Goal: Information Seeking & Learning: Learn about a topic

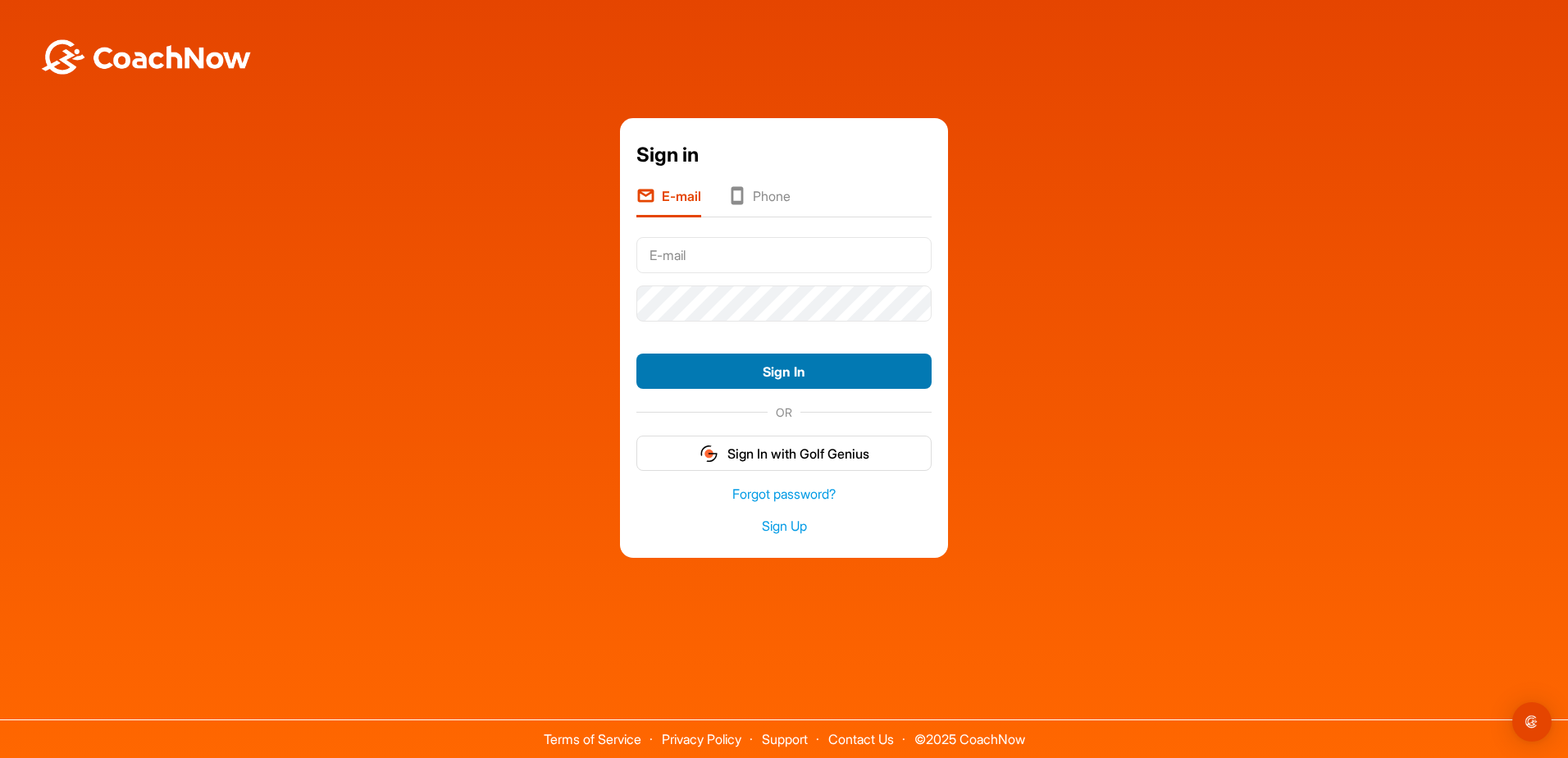
type input "[EMAIL_ADDRESS][PERSON_NAME][DOMAIN_NAME]"
click at [799, 374] on button "Sign In" at bounding box center [783, 371] width 295 height 36
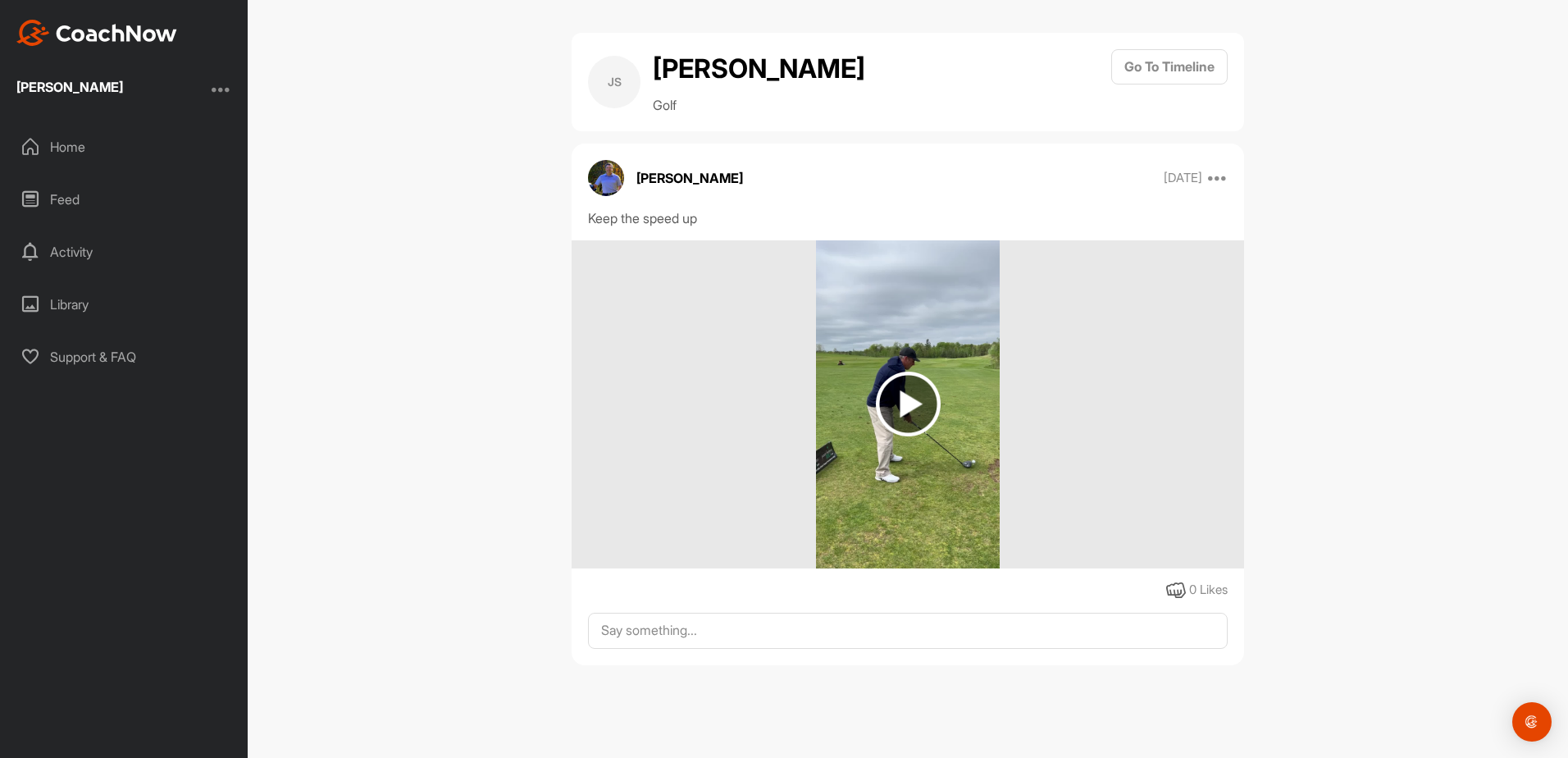
click at [907, 399] on img at bounding box center [908, 403] width 65 height 65
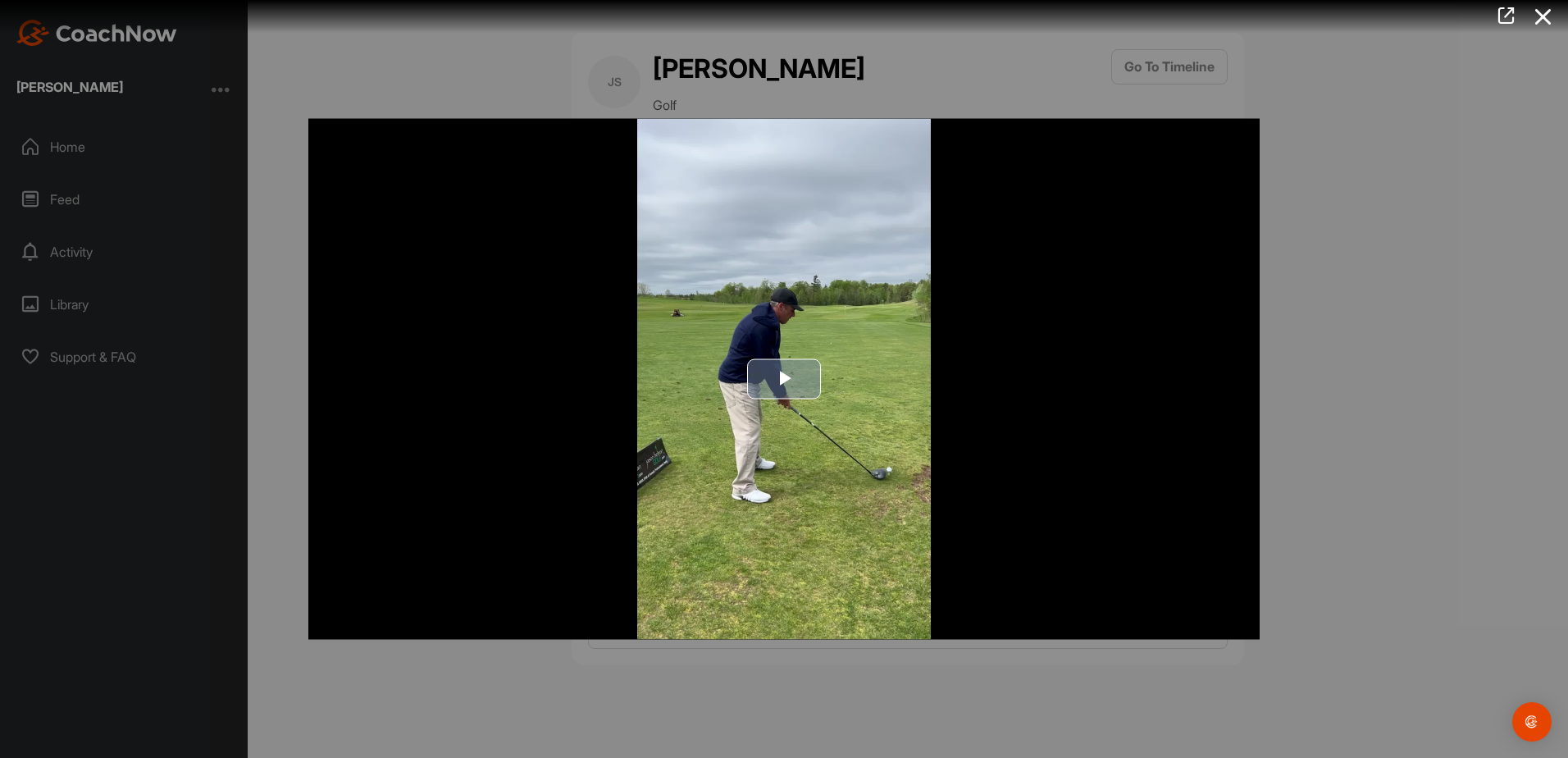
click at [784, 379] on span "Video Player" at bounding box center [784, 379] width 0 height 0
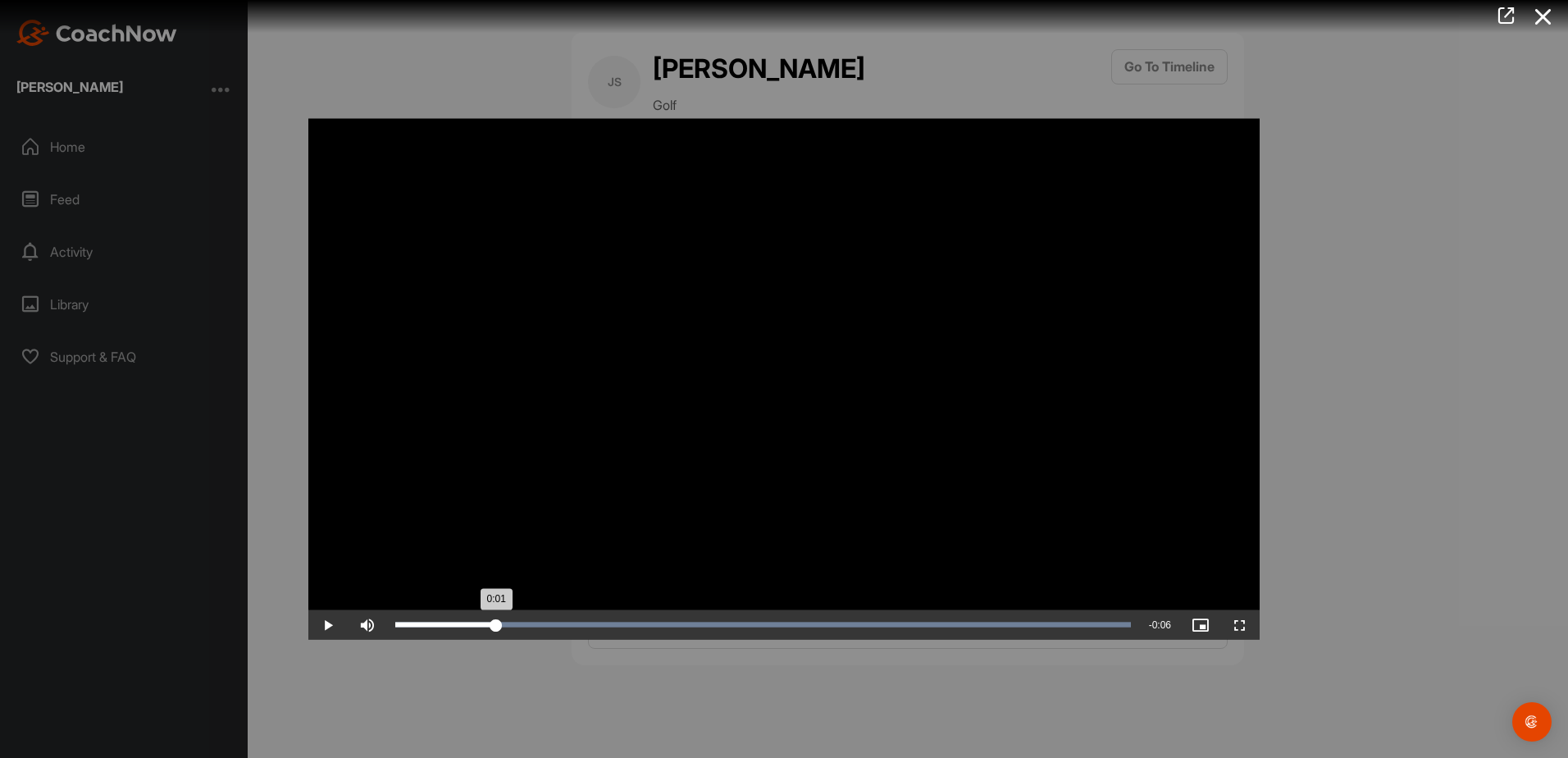
click at [496, 625] on div "0:01" at bounding box center [445, 625] width 101 height 5
click at [331, 625] on span "Video Player" at bounding box center [328, 625] width 39 height 0
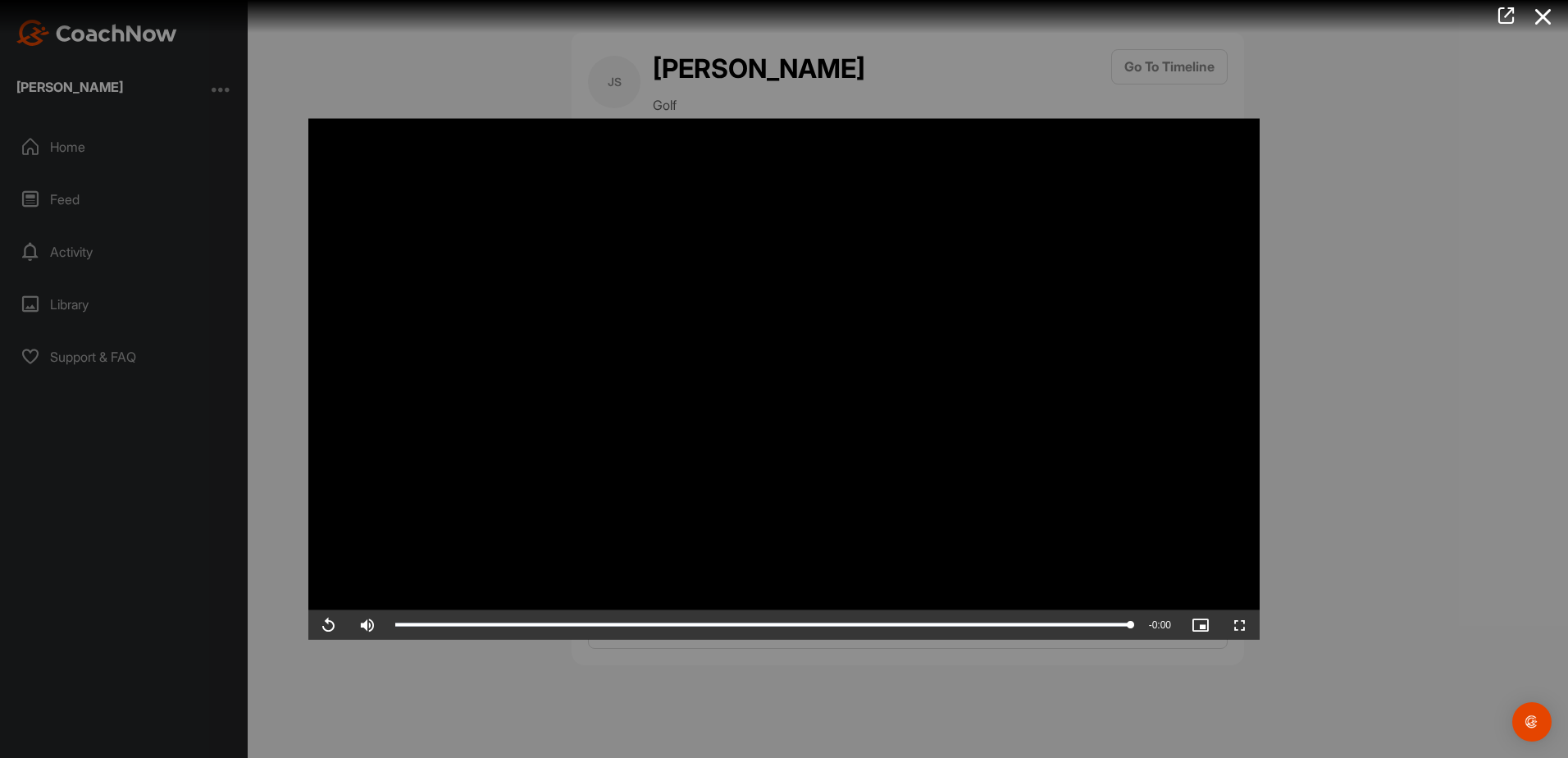
drag, startPoint x: 1548, startPoint y: 18, endPoint x: 1545, endPoint y: 34, distance: 16.3
click at [1547, 33] on div at bounding box center [778, 16] width 1580 height 33
click at [1540, 16] on icon at bounding box center [1544, 17] width 37 height 30
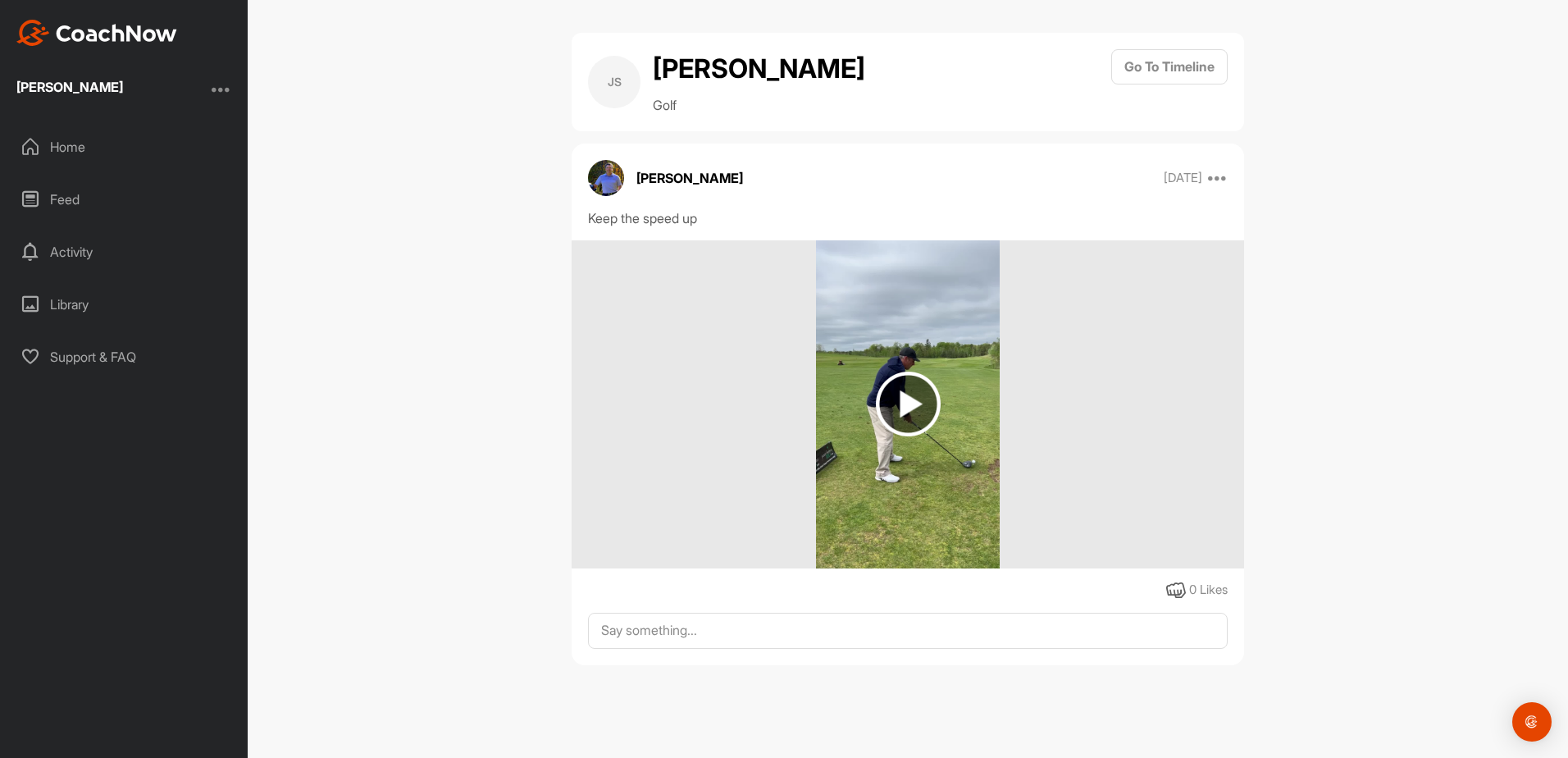
click at [72, 312] on div "Library" at bounding box center [125, 305] width 232 height 41
